Goal: Task Accomplishment & Management: Manage account settings

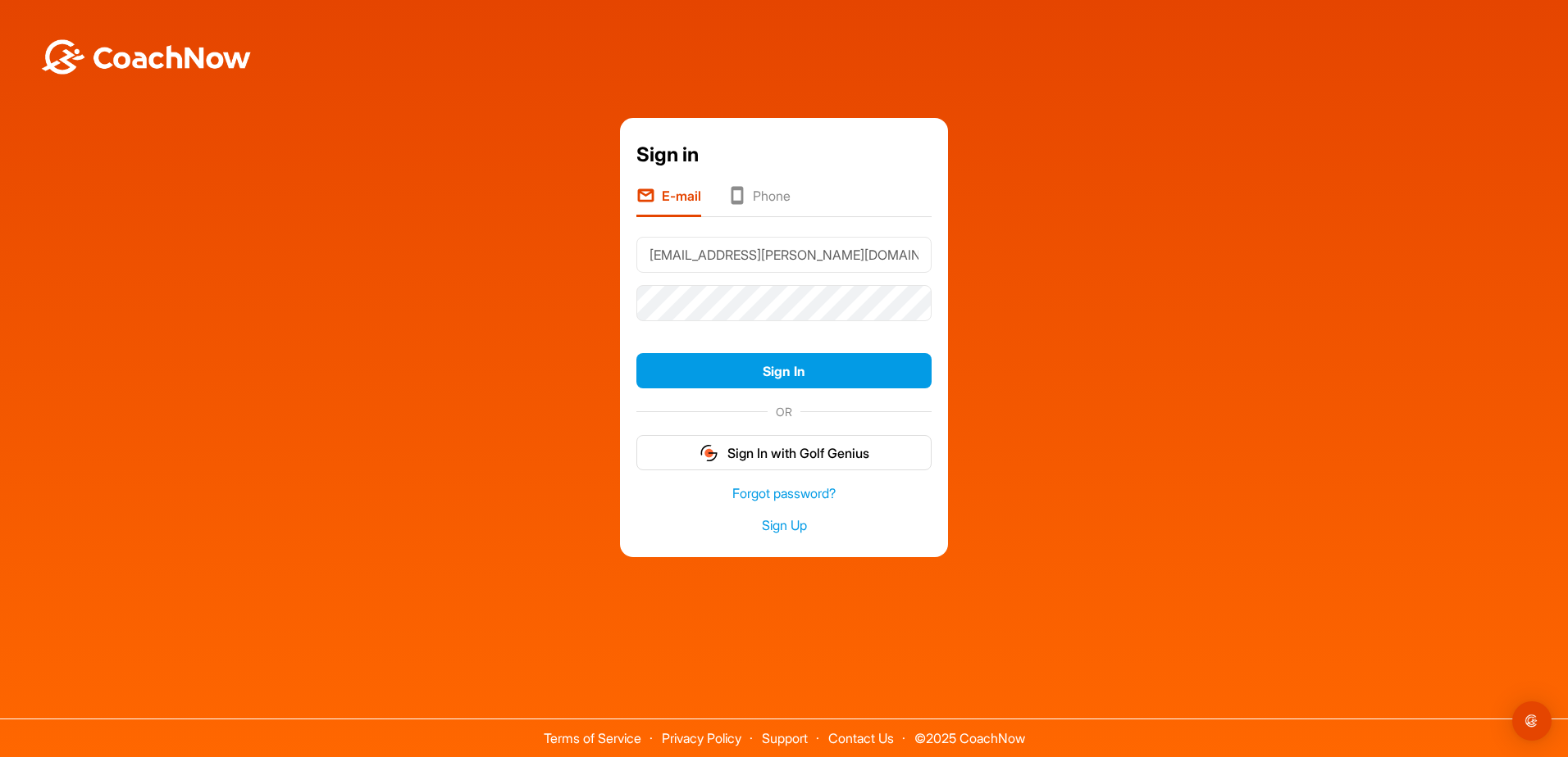
type input "[EMAIL_ADDRESS][PERSON_NAME][DOMAIN_NAME]"
click at [719, 374] on button "Sign In" at bounding box center [784, 371] width 295 height 35
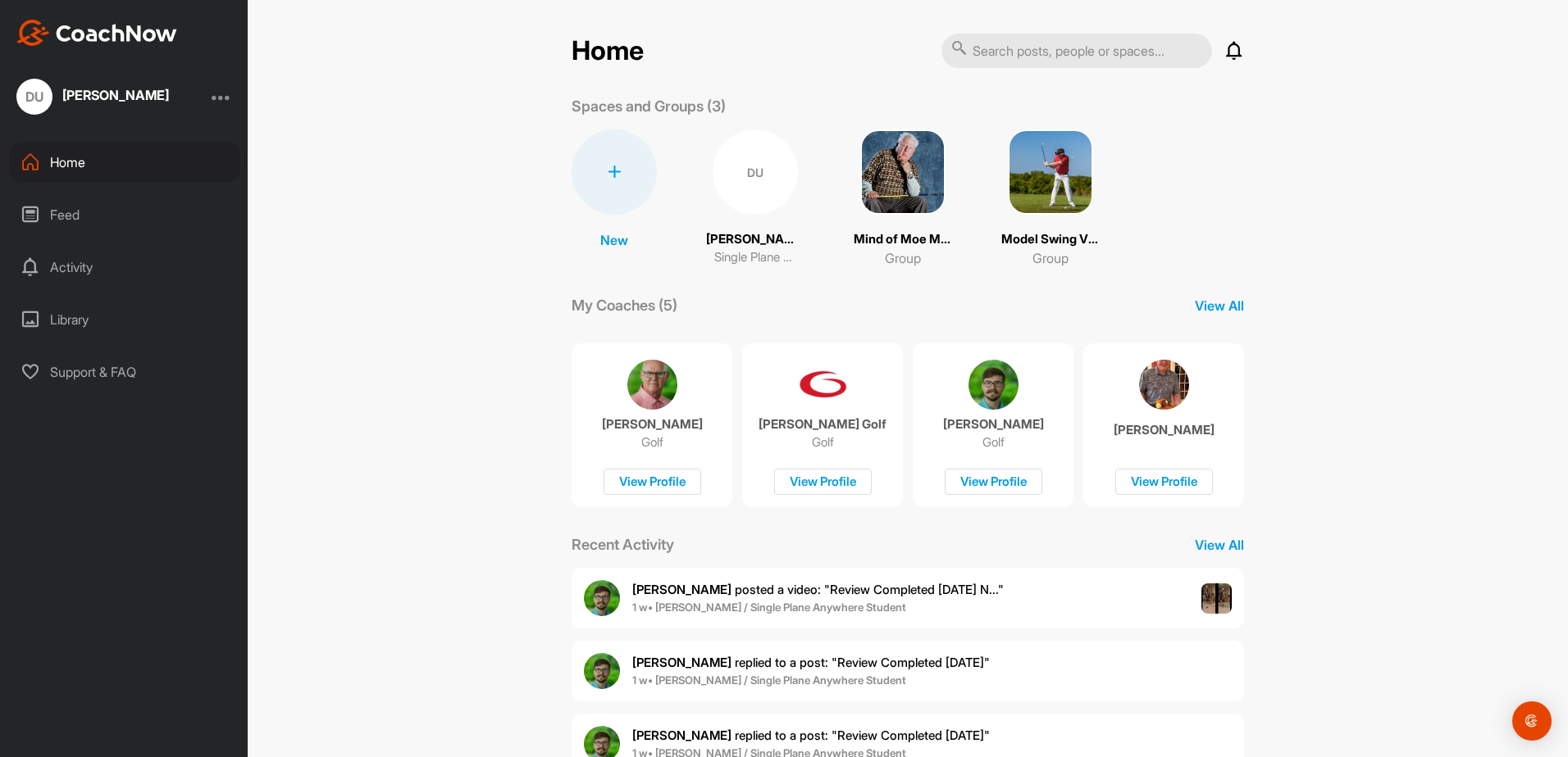
click at [774, 140] on span "DU" at bounding box center [755, 172] width 85 height 85
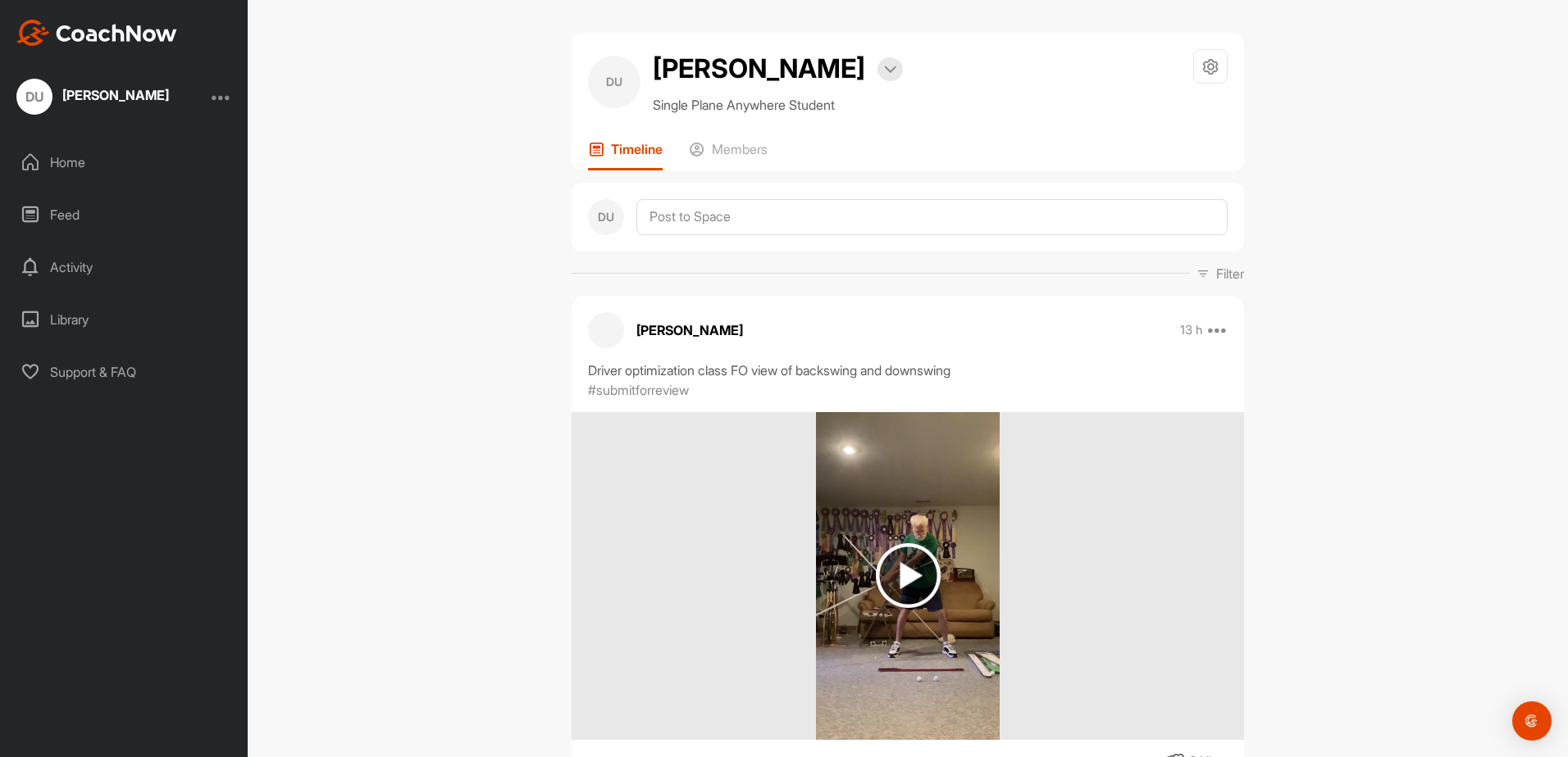
click at [220, 94] on div at bounding box center [221, 97] width 20 height 20
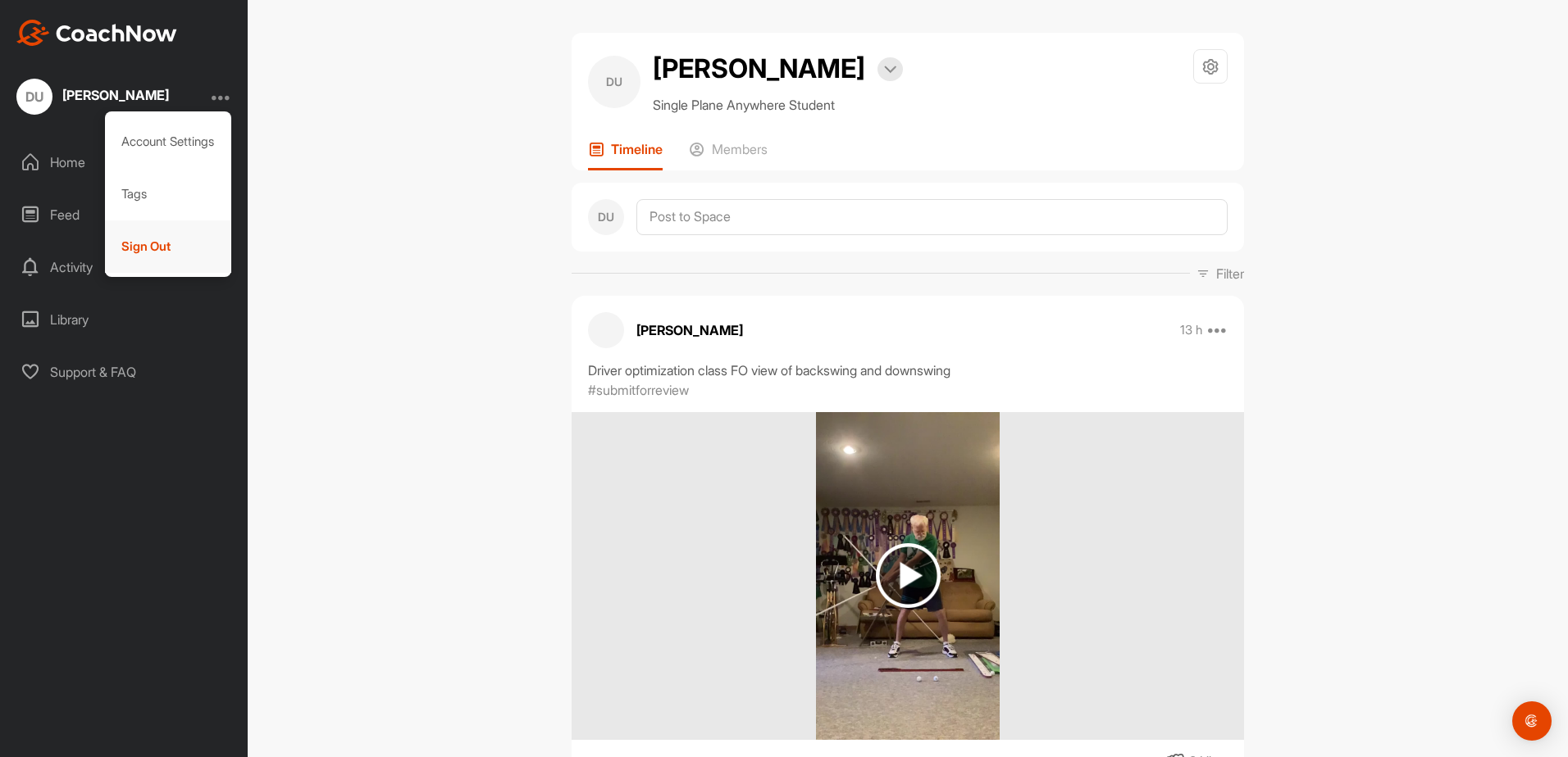
click at [143, 245] on div "Sign Out" at bounding box center [168, 246] width 127 height 52
